Goal: Entertainment & Leisure: Consume media (video, audio)

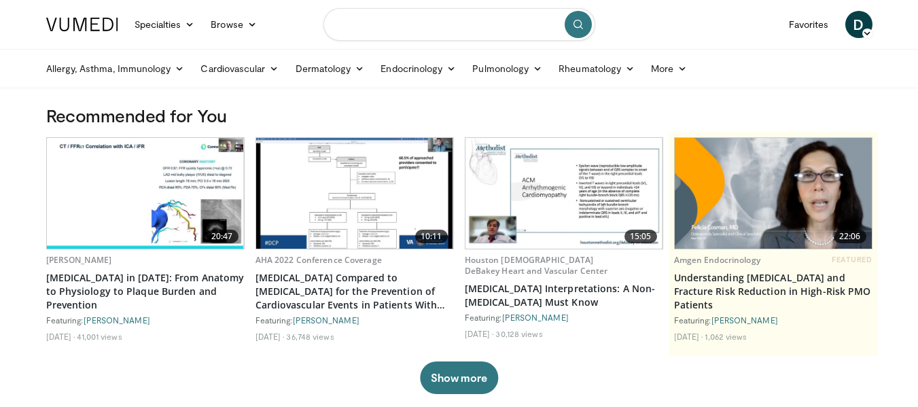
click at [349, 22] on input "Search topics, interventions" at bounding box center [460, 24] width 272 height 33
type input "*"
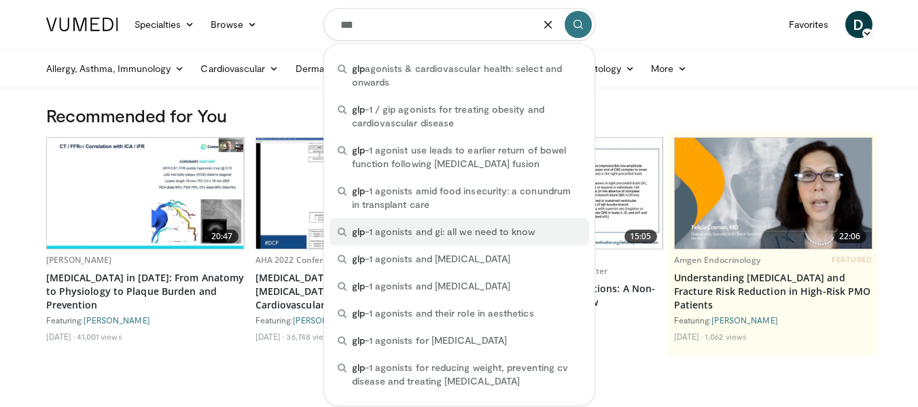
click at [393, 232] on span "glp -1 agonists and gi: all we need to know" at bounding box center [444, 232] width 184 height 14
type input "**********"
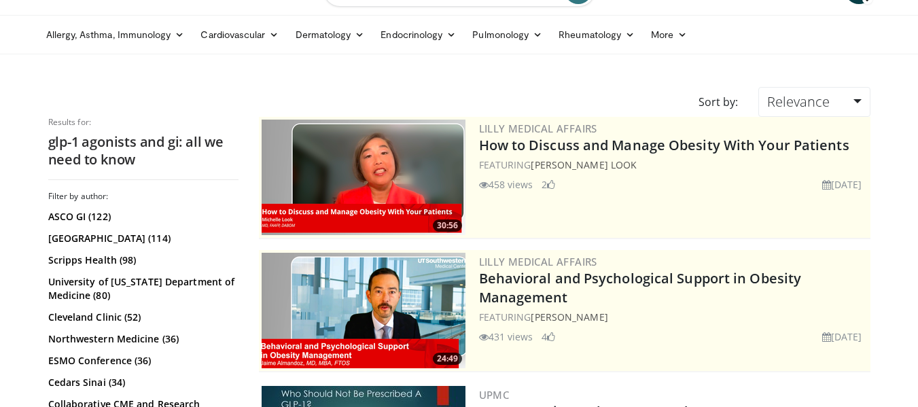
scroll to position [68, 0]
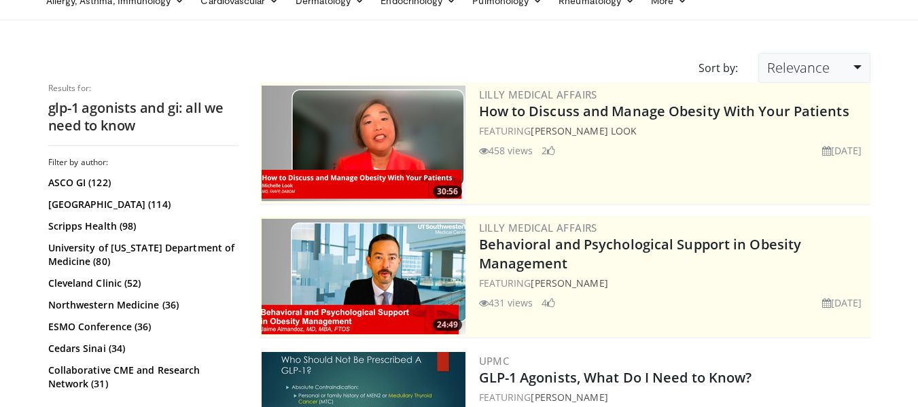
click at [860, 65] on link "Relevance" at bounding box center [814, 68] width 111 height 30
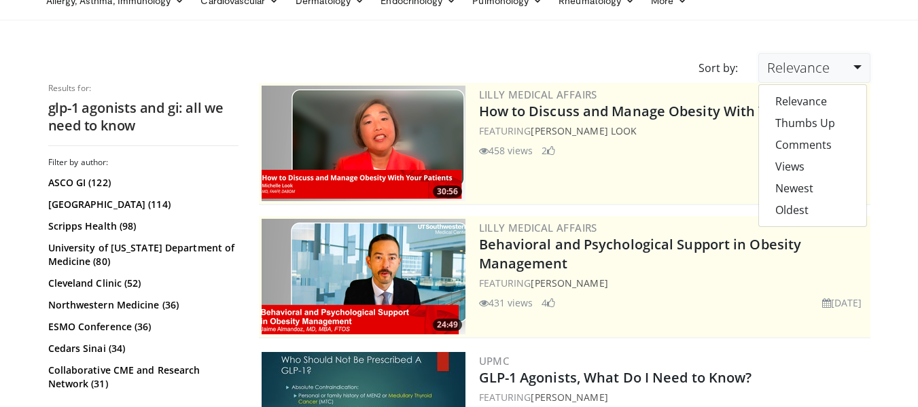
click at [860, 65] on link "Relevance" at bounding box center [814, 68] width 111 height 30
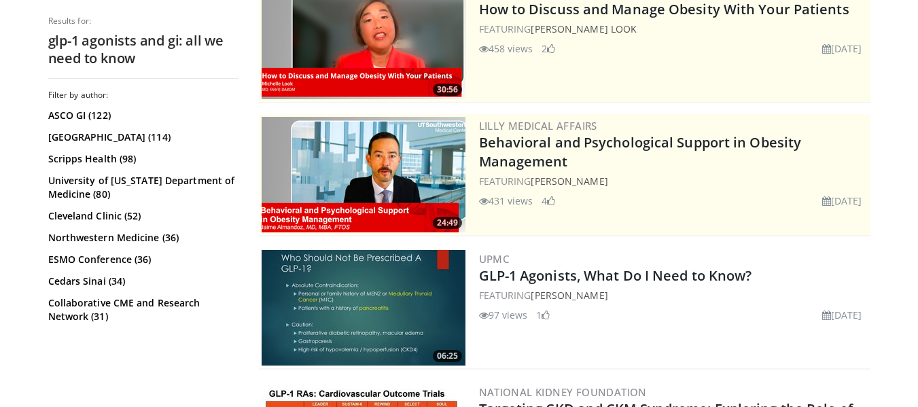
scroll to position [204, 0]
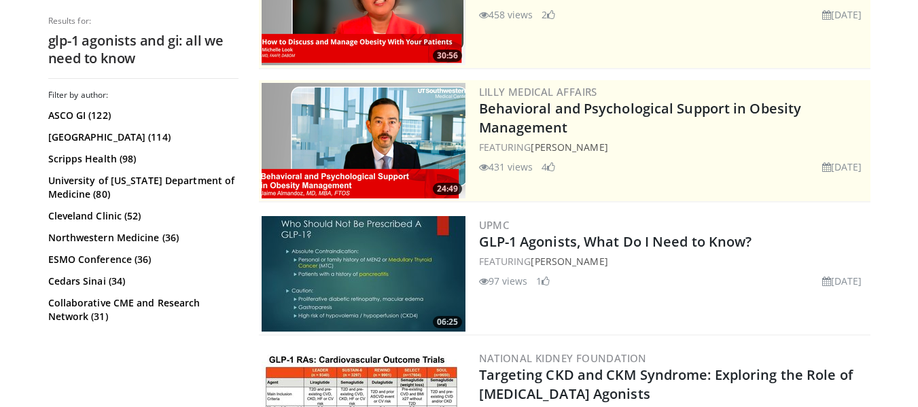
click at [424, 256] on img at bounding box center [364, 274] width 204 height 116
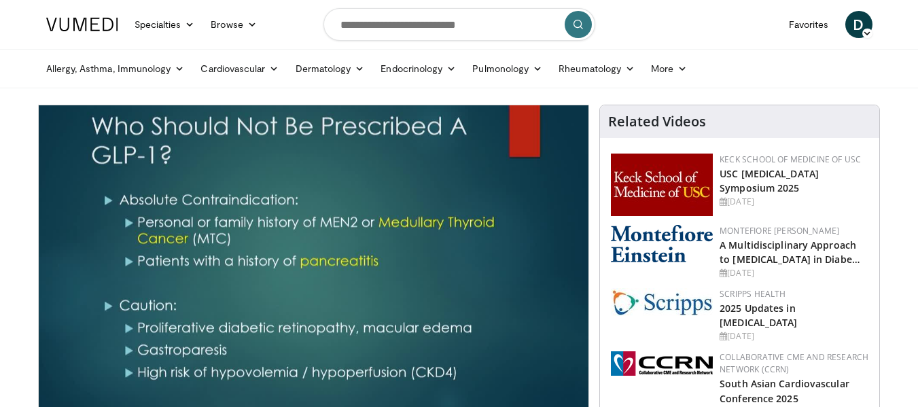
scroll to position [68, 0]
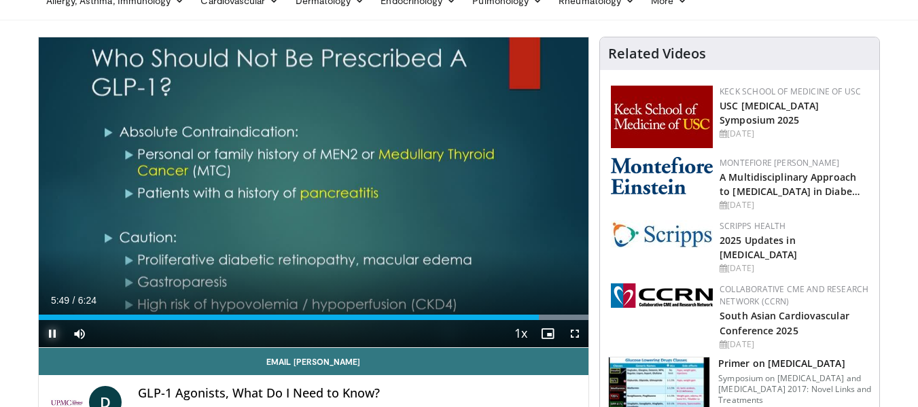
click at [49, 330] on span "Video Player" at bounding box center [52, 333] width 27 height 27
click at [52, 328] on span "Video Player" at bounding box center [52, 333] width 27 height 27
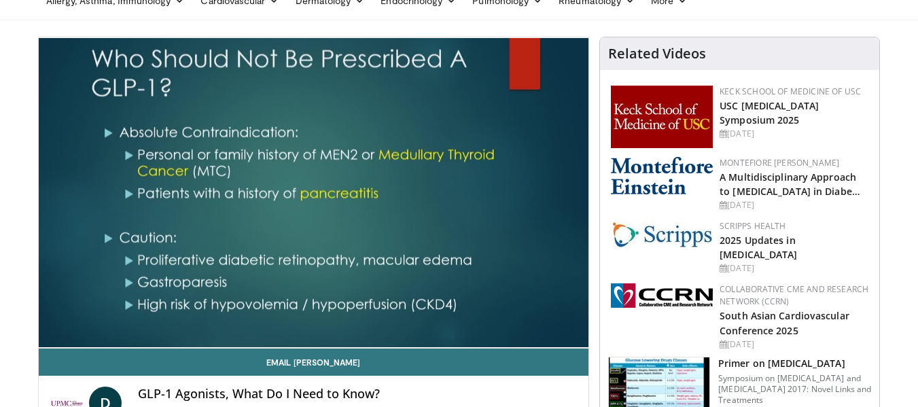
click at [48, 331] on div "10 seconds Tap to unmute" at bounding box center [314, 192] width 551 height 311
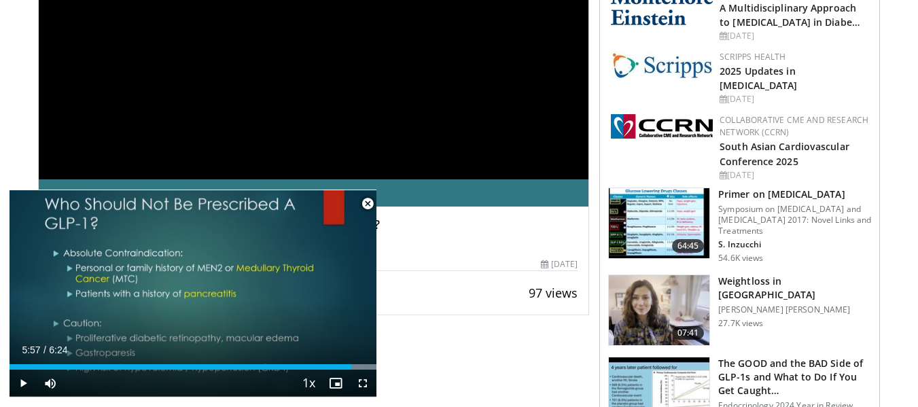
scroll to position [272, 0]
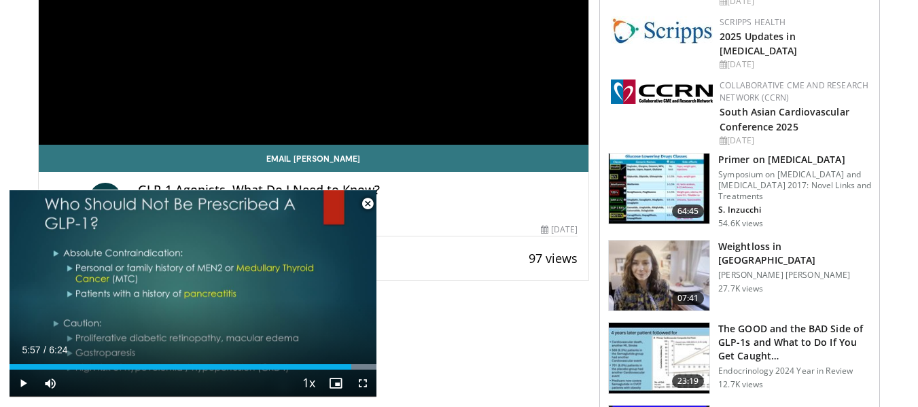
click at [362, 202] on span "Video Player" at bounding box center [367, 203] width 27 height 27
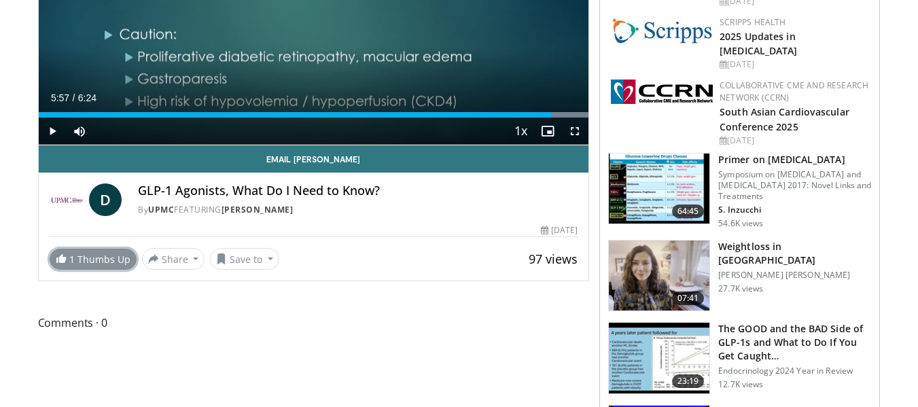
click at [85, 249] on link "1 Thumbs Up" at bounding box center [93, 259] width 87 height 21
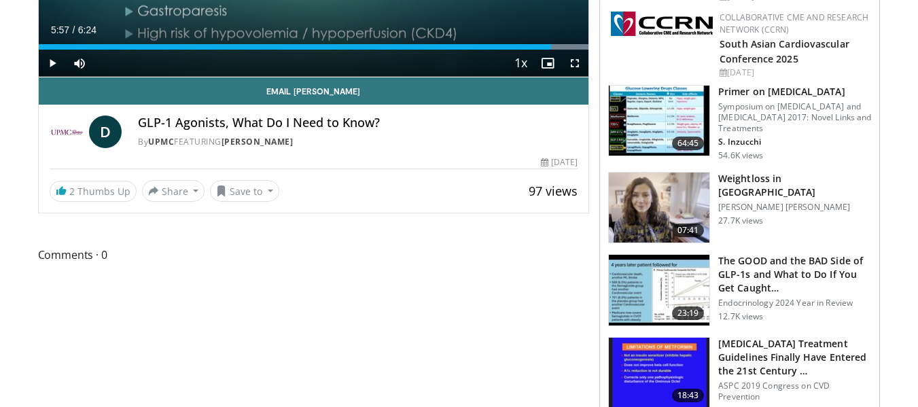
click at [640, 300] on img at bounding box center [659, 290] width 101 height 71
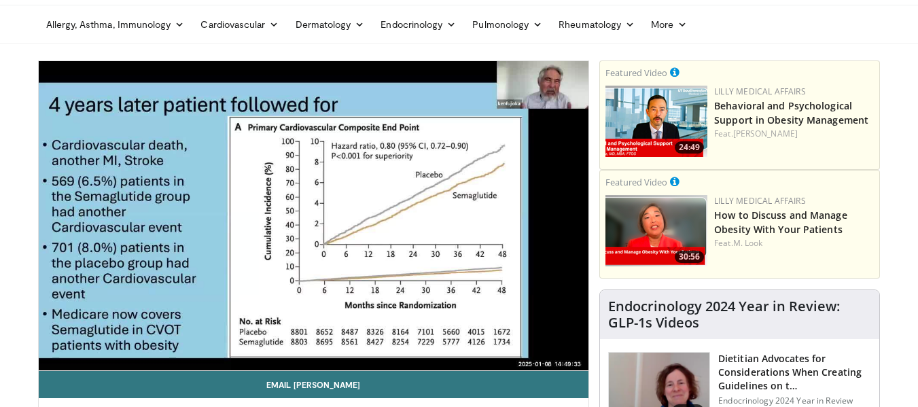
scroll to position [68, 0]
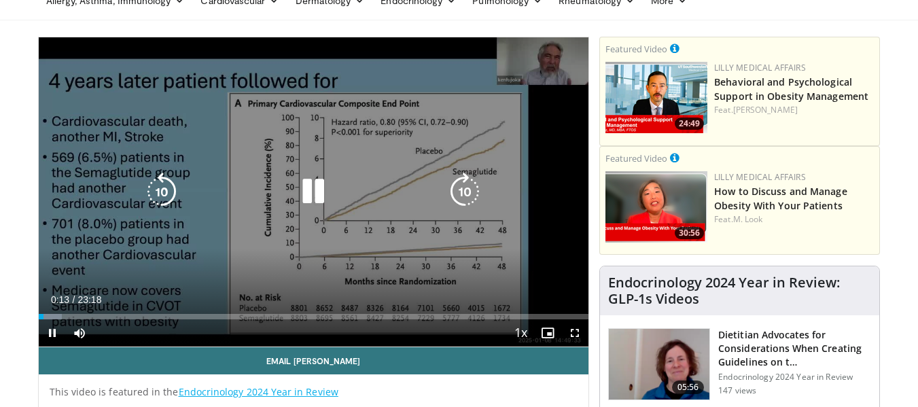
click at [310, 190] on icon "Video Player" at bounding box center [313, 192] width 38 height 38
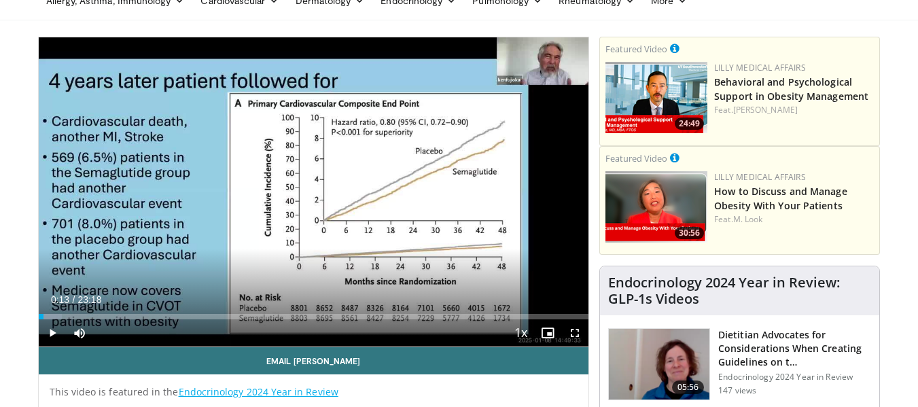
click at [310, 190] on div "10 seconds Tap to unmute" at bounding box center [314, 191] width 551 height 309
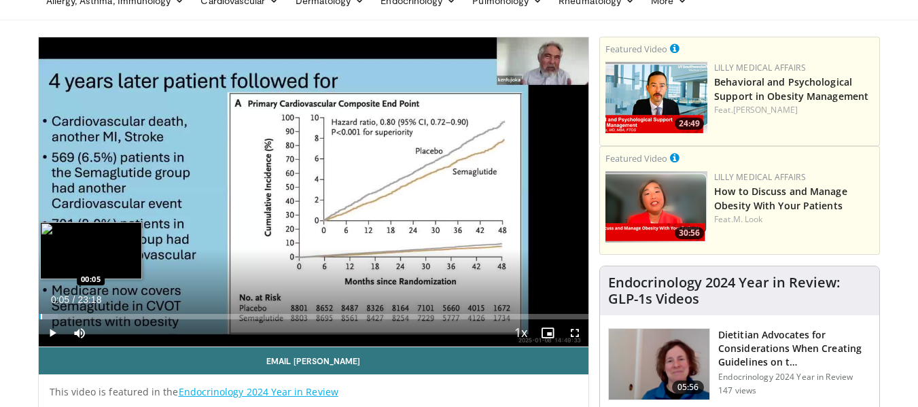
drag, startPoint x: 274, startPoint y: 317, endPoint x: 40, endPoint y: 317, distance: 233.9
click at [41, 317] on div "Progress Bar" at bounding box center [41, 316] width 1 height 5
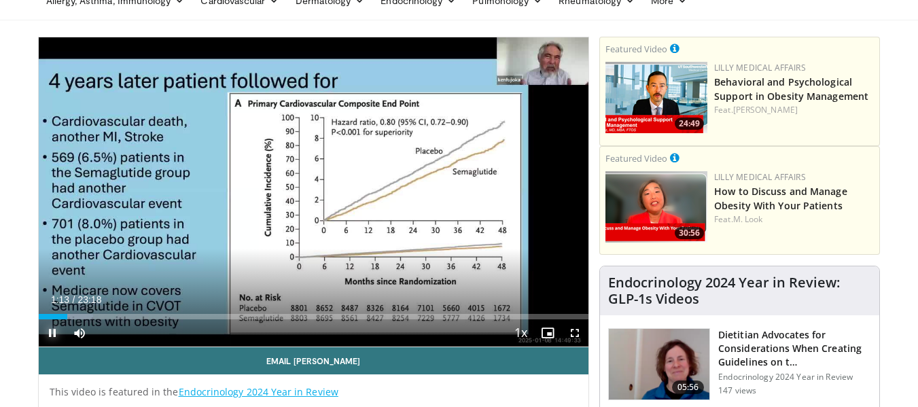
click at [50, 326] on span "Video Player" at bounding box center [52, 333] width 27 height 27
click at [48, 327] on span "Video Player" at bounding box center [52, 333] width 27 height 27
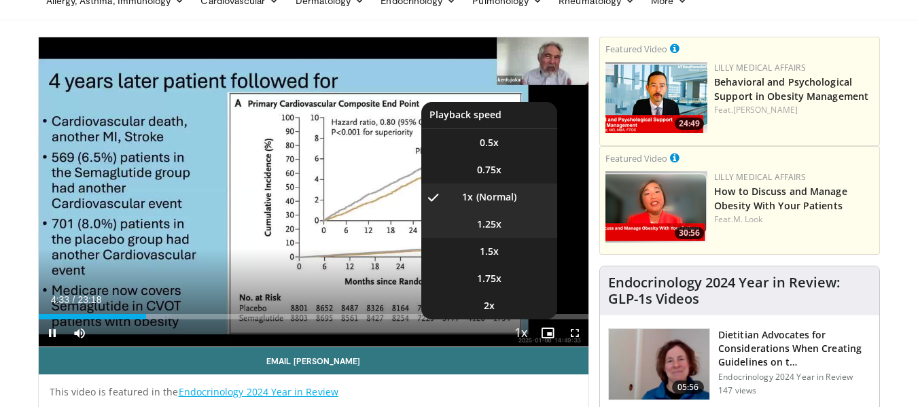
click at [505, 220] on li "1.25x" at bounding box center [489, 224] width 136 height 27
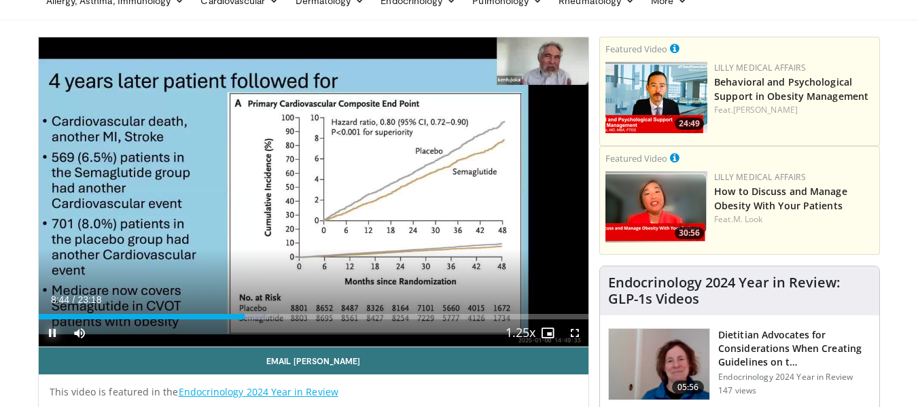
click at [50, 335] on span "Video Player" at bounding box center [52, 333] width 27 height 27
click at [48, 332] on span "Video Player" at bounding box center [52, 333] width 27 height 27
click at [50, 331] on span "Video Player" at bounding box center [52, 333] width 27 height 27
click at [49, 333] on span "Video Player" at bounding box center [52, 333] width 27 height 27
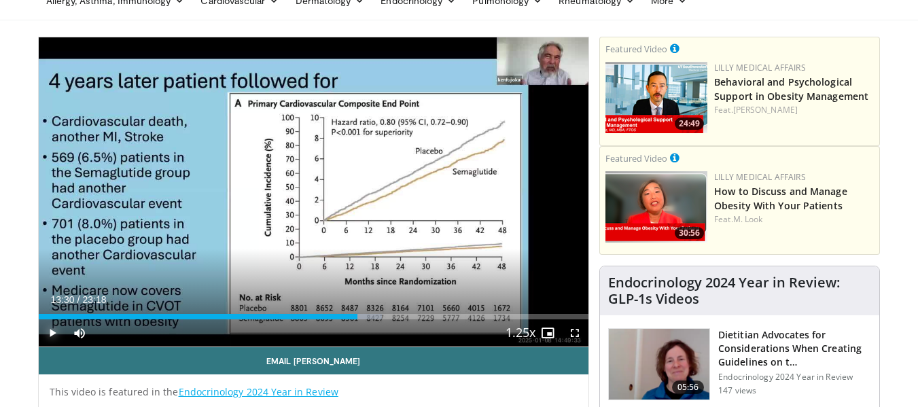
click at [49, 333] on span "Video Player" at bounding box center [52, 333] width 27 height 27
click at [51, 330] on span "Video Player" at bounding box center [52, 333] width 27 height 27
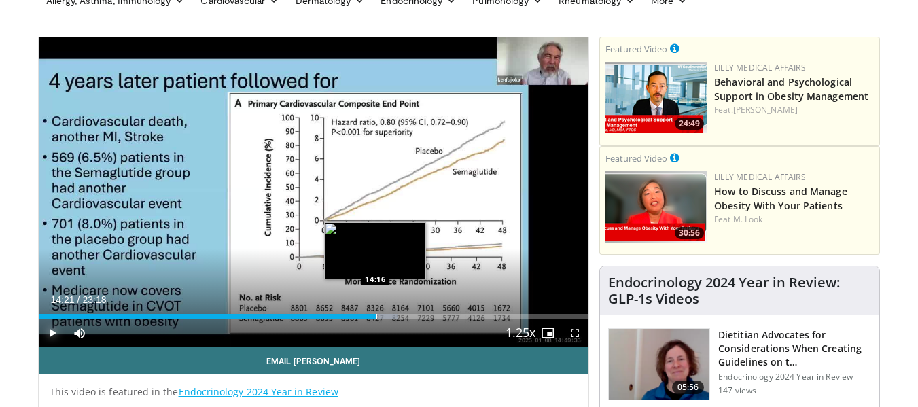
drag, startPoint x: 383, startPoint y: 313, endPoint x: 377, endPoint y: 317, distance: 7.2
click at [377, 317] on div "Loaded : 65.26% 14:21 14:16" at bounding box center [314, 313] width 551 height 13
click at [373, 317] on div "Progress Bar" at bounding box center [373, 316] width 1 height 5
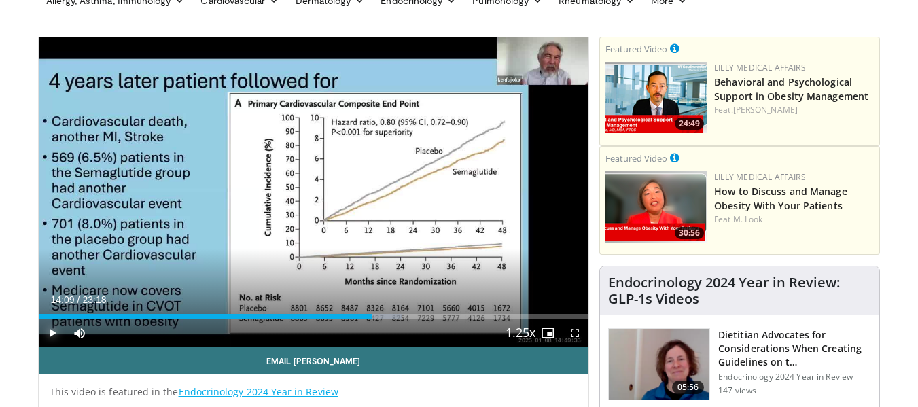
click at [47, 326] on span "Video Player" at bounding box center [52, 333] width 27 height 27
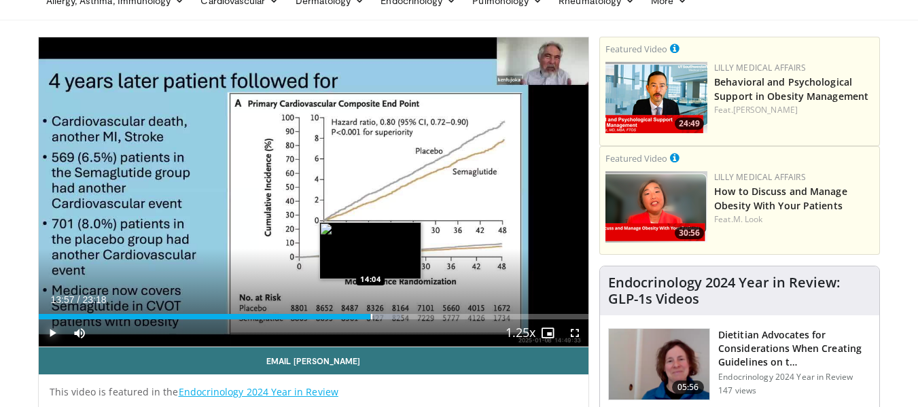
click at [368, 314] on div "14:12" at bounding box center [205, 316] width 332 height 5
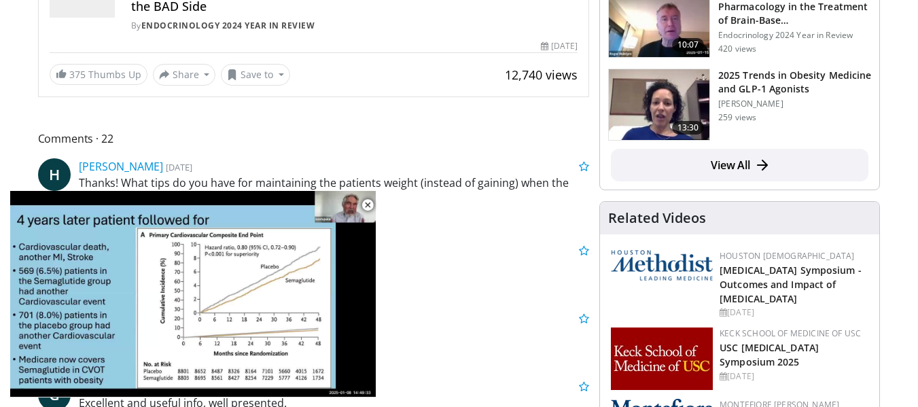
scroll to position [544, 0]
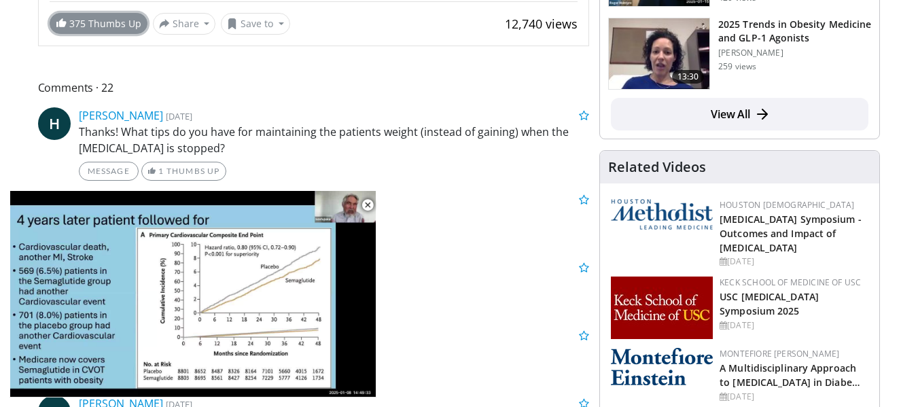
click at [86, 29] on span "375" at bounding box center [78, 23] width 19 height 13
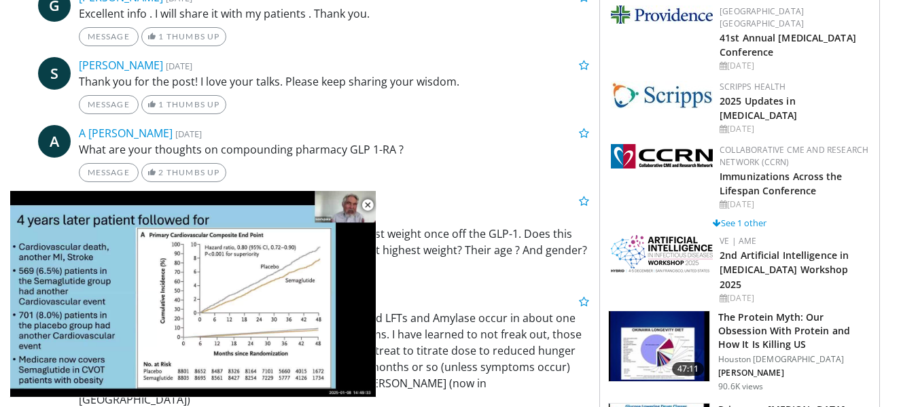
scroll to position [952, 0]
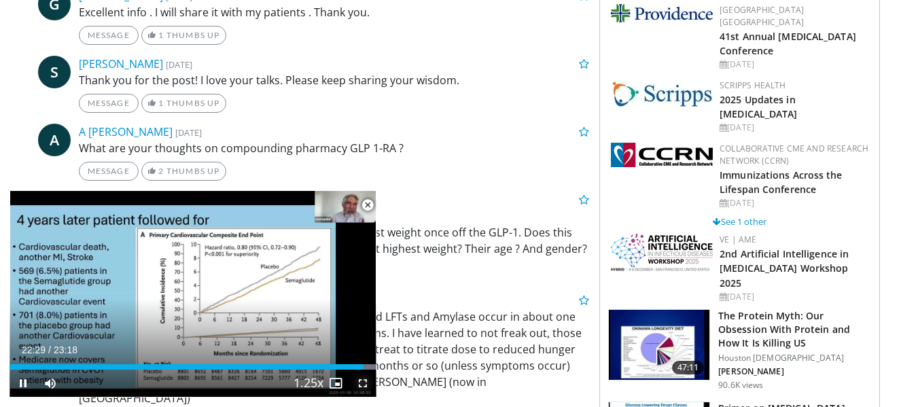
click at [366, 383] on span "Video Player" at bounding box center [362, 383] width 27 height 27
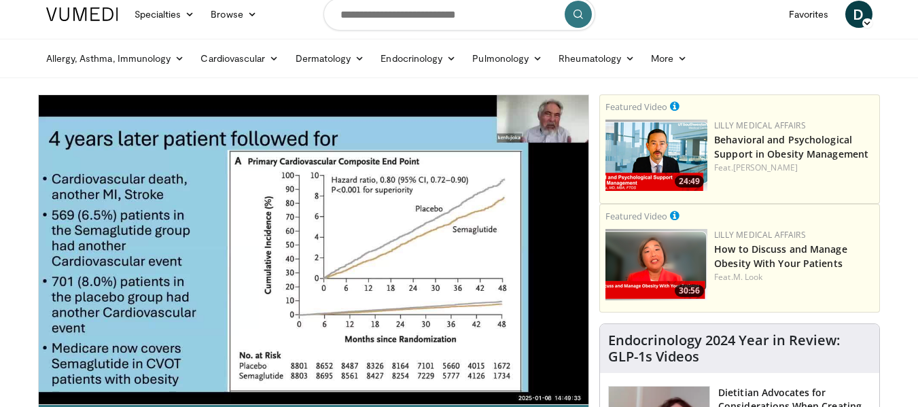
scroll to position [0, 0]
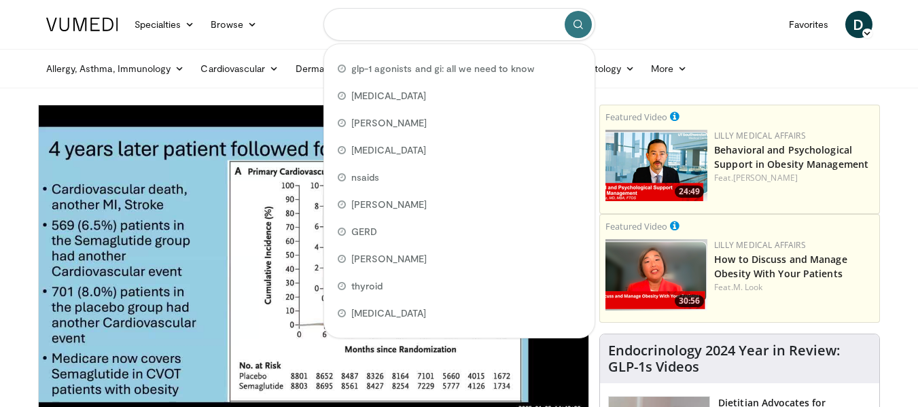
drag, startPoint x: 491, startPoint y: 32, endPoint x: 307, endPoint y: 31, distance: 184.2
click at [307, 31] on nav "Specialties Adult & Family Medicine Allergy, Asthma, Immunology Anesthesiology …" at bounding box center [459, 24] width 843 height 49
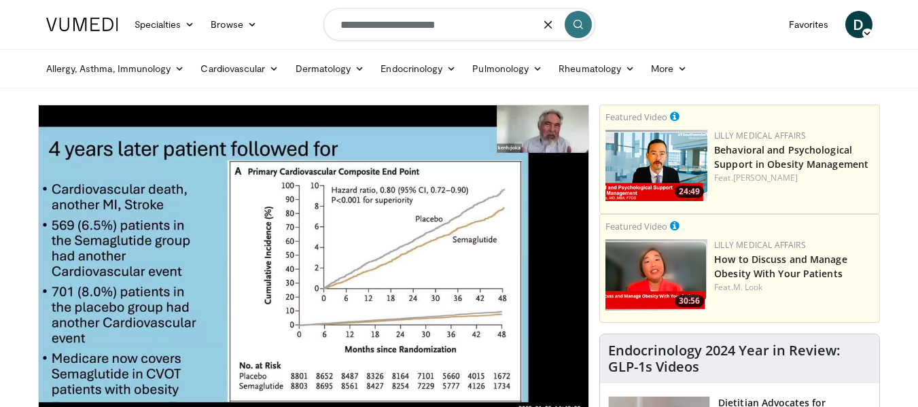
type input "**********"
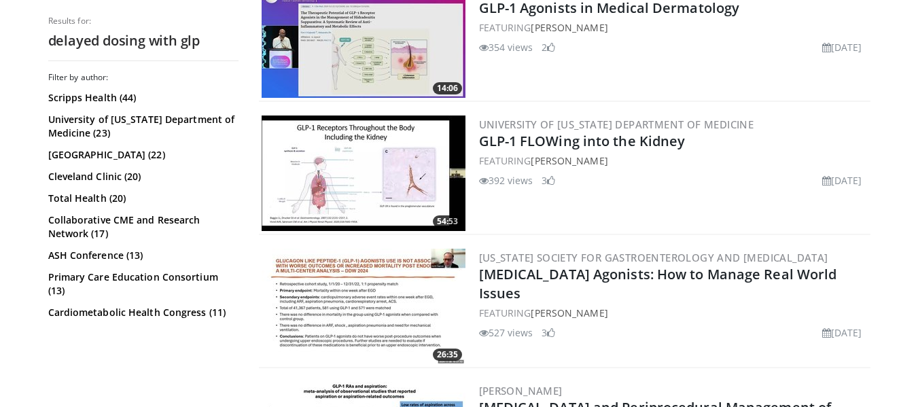
scroll to position [1496, 0]
